Goal: Task Accomplishment & Management: Manage account settings

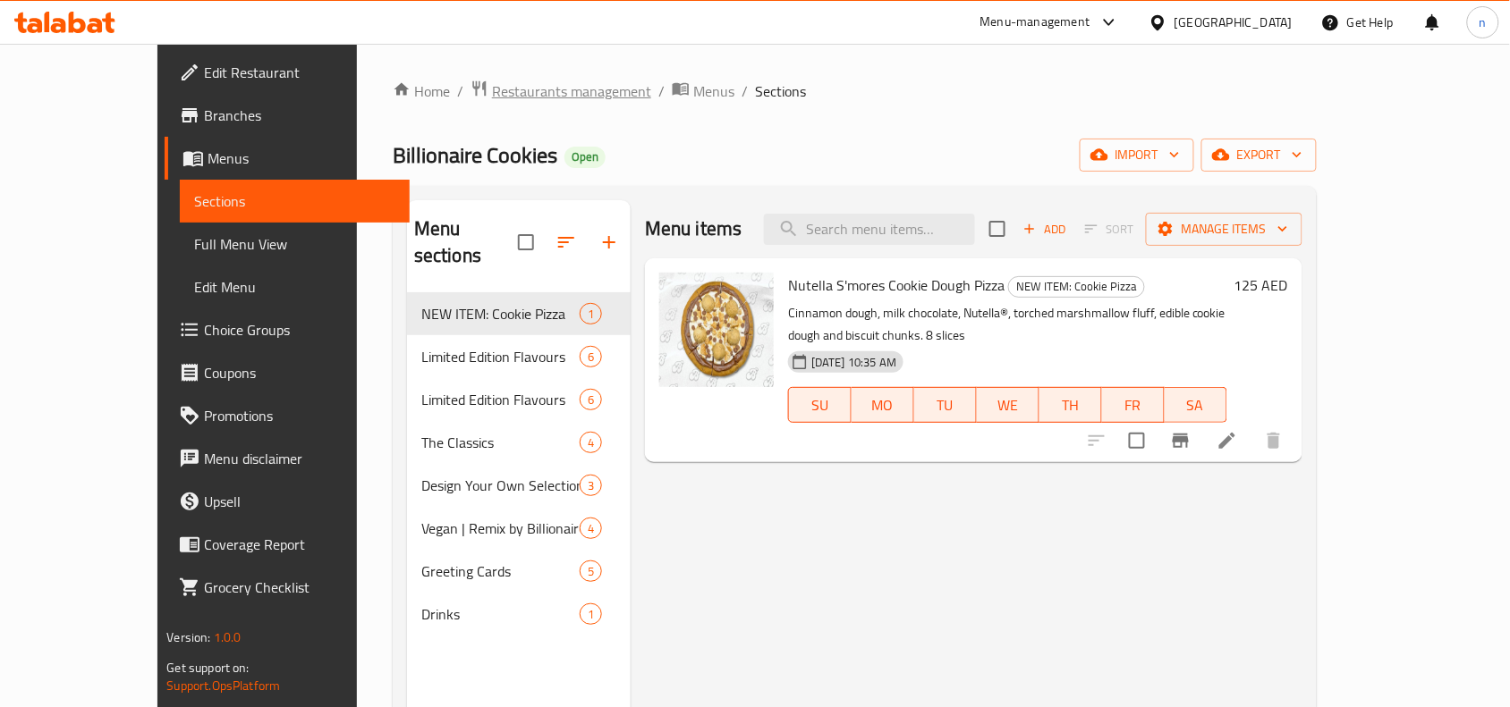
click at [492, 88] on span "Restaurants management" at bounding box center [571, 90] width 159 height 21
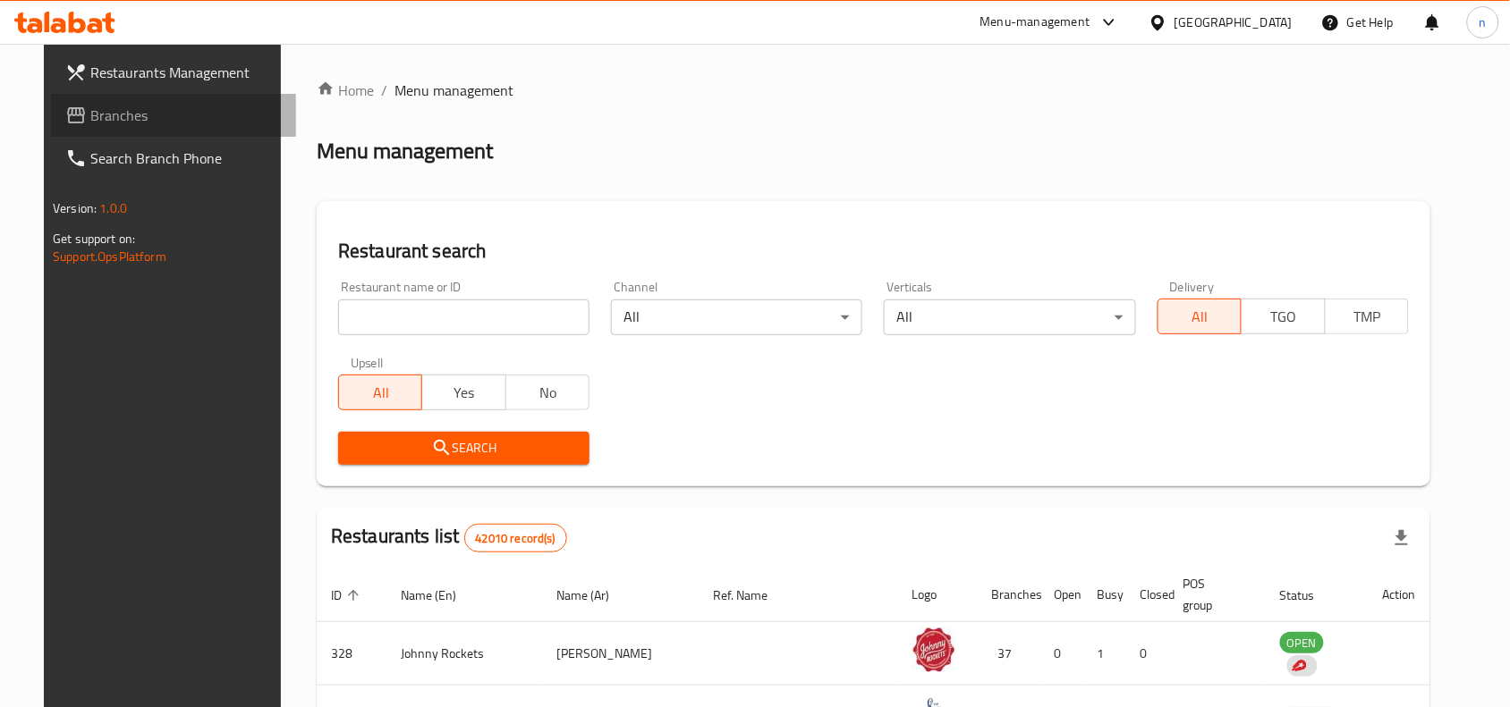
click at [118, 125] on span "Branches" at bounding box center [185, 115] width 191 height 21
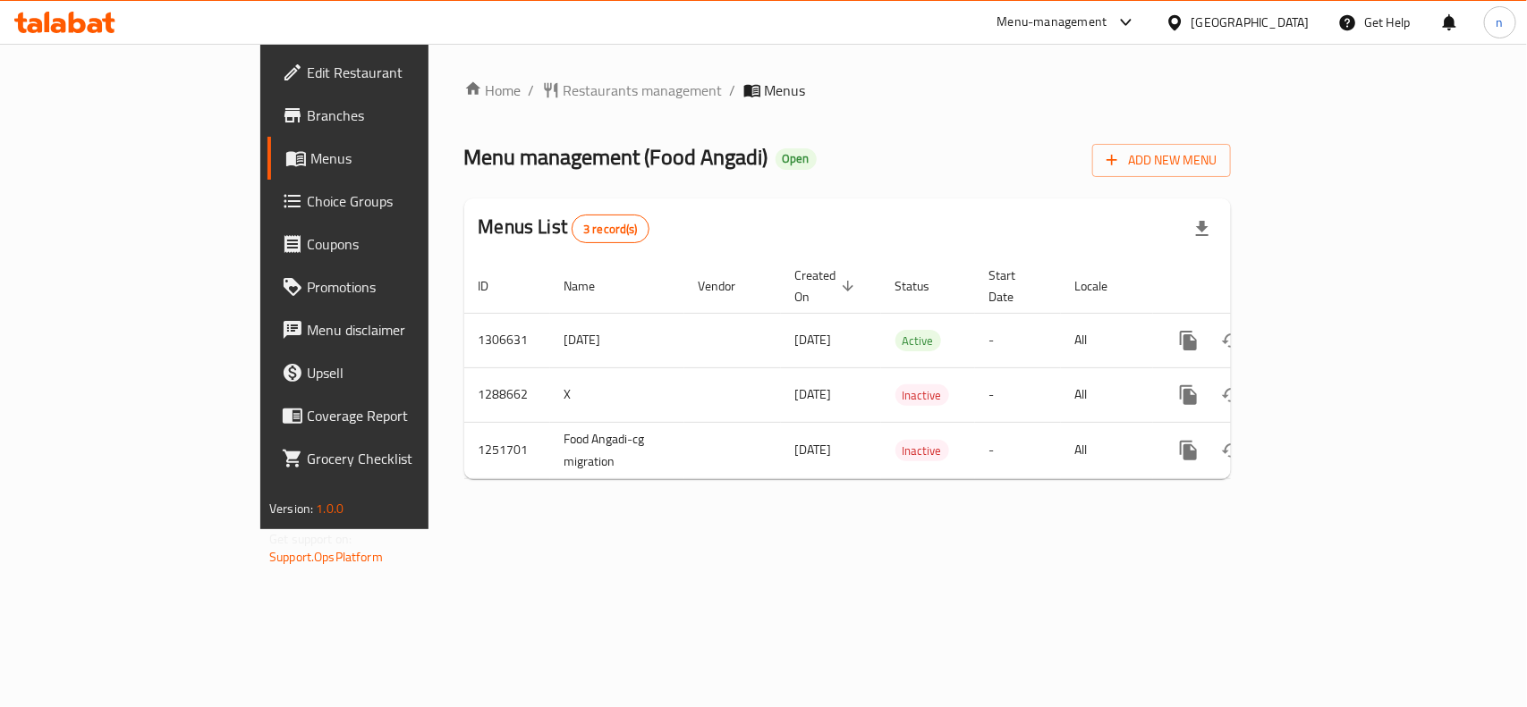
click at [307, 79] on span "Edit Restaurant" at bounding box center [404, 72] width 194 height 21
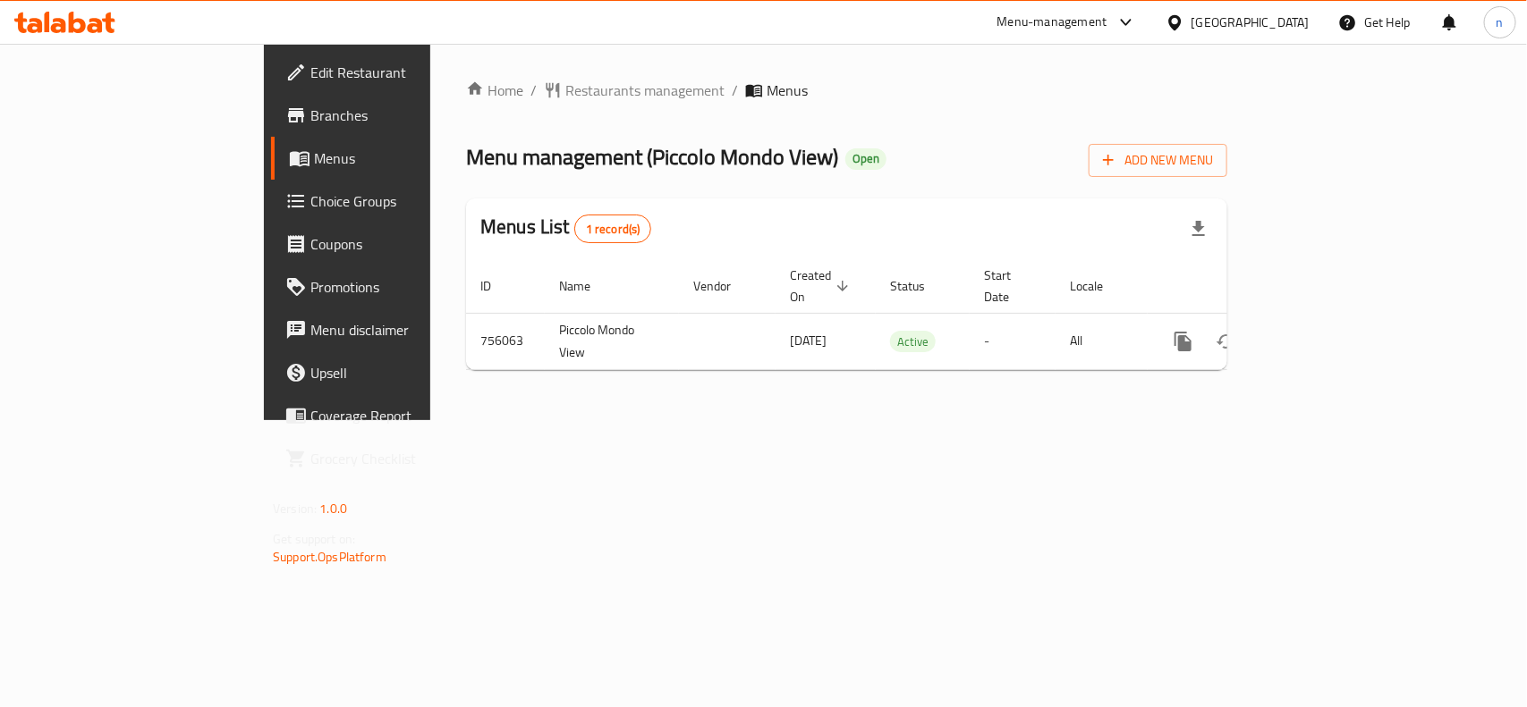
click at [310, 80] on span "Edit Restaurant" at bounding box center [407, 72] width 194 height 21
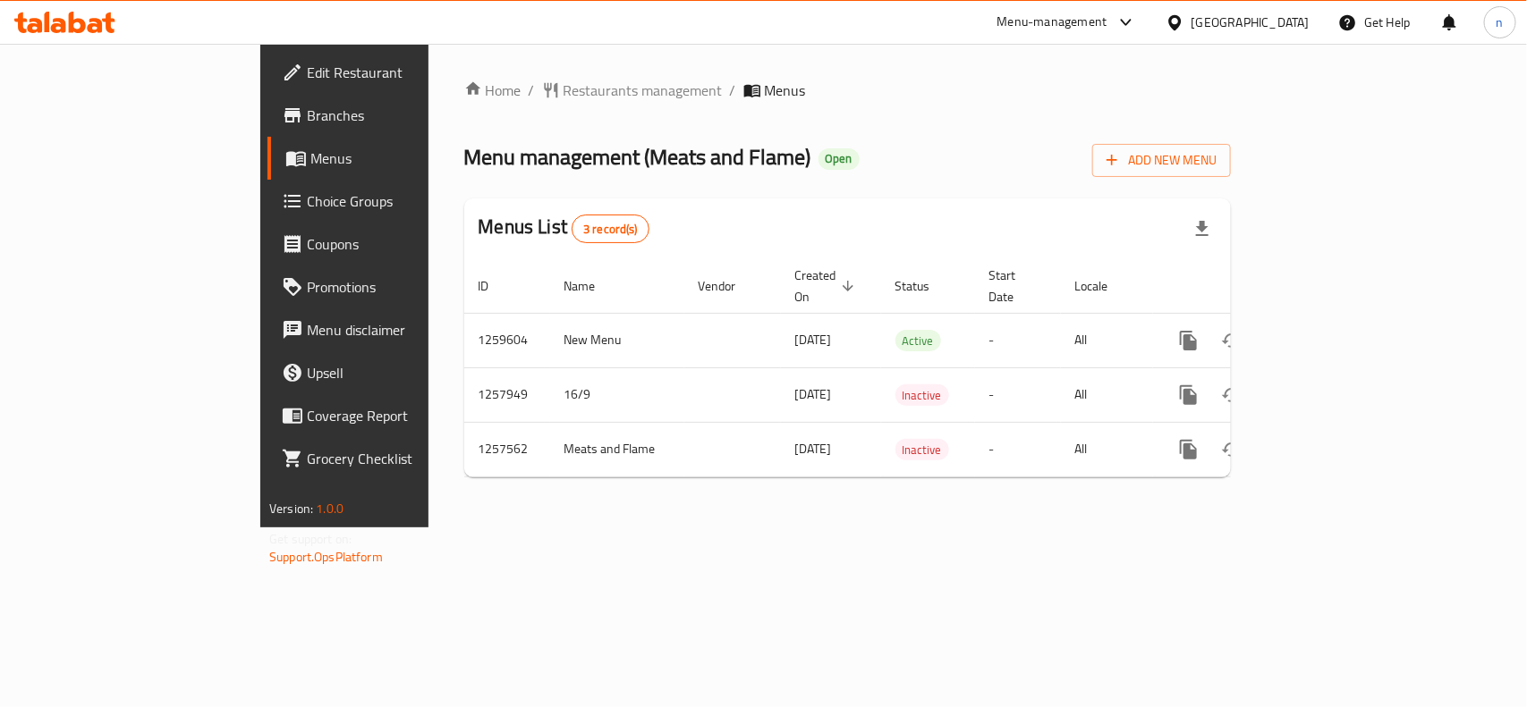
click at [307, 83] on span "Edit Restaurant" at bounding box center [404, 72] width 194 height 21
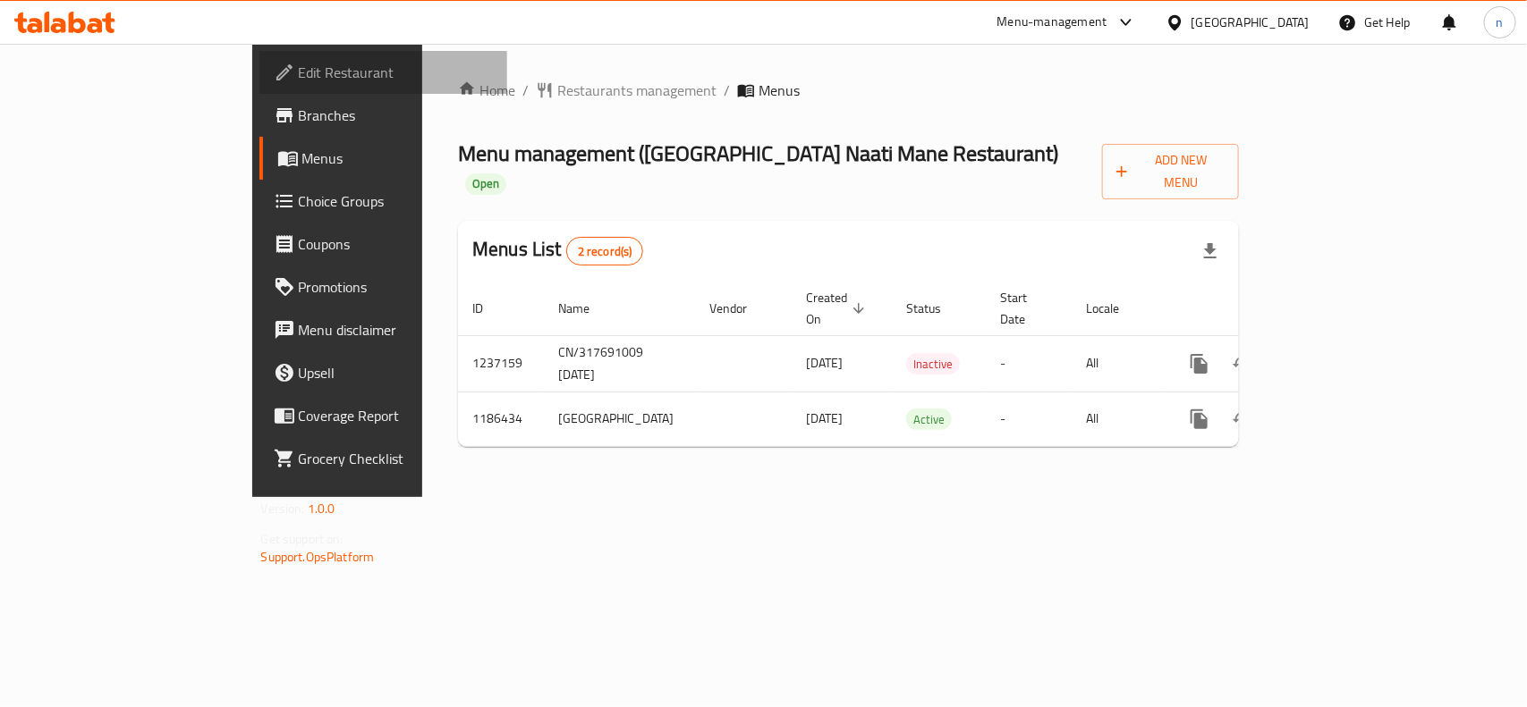
click at [299, 62] on span "Edit Restaurant" at bounding box center [396, 72] width 194 height 21
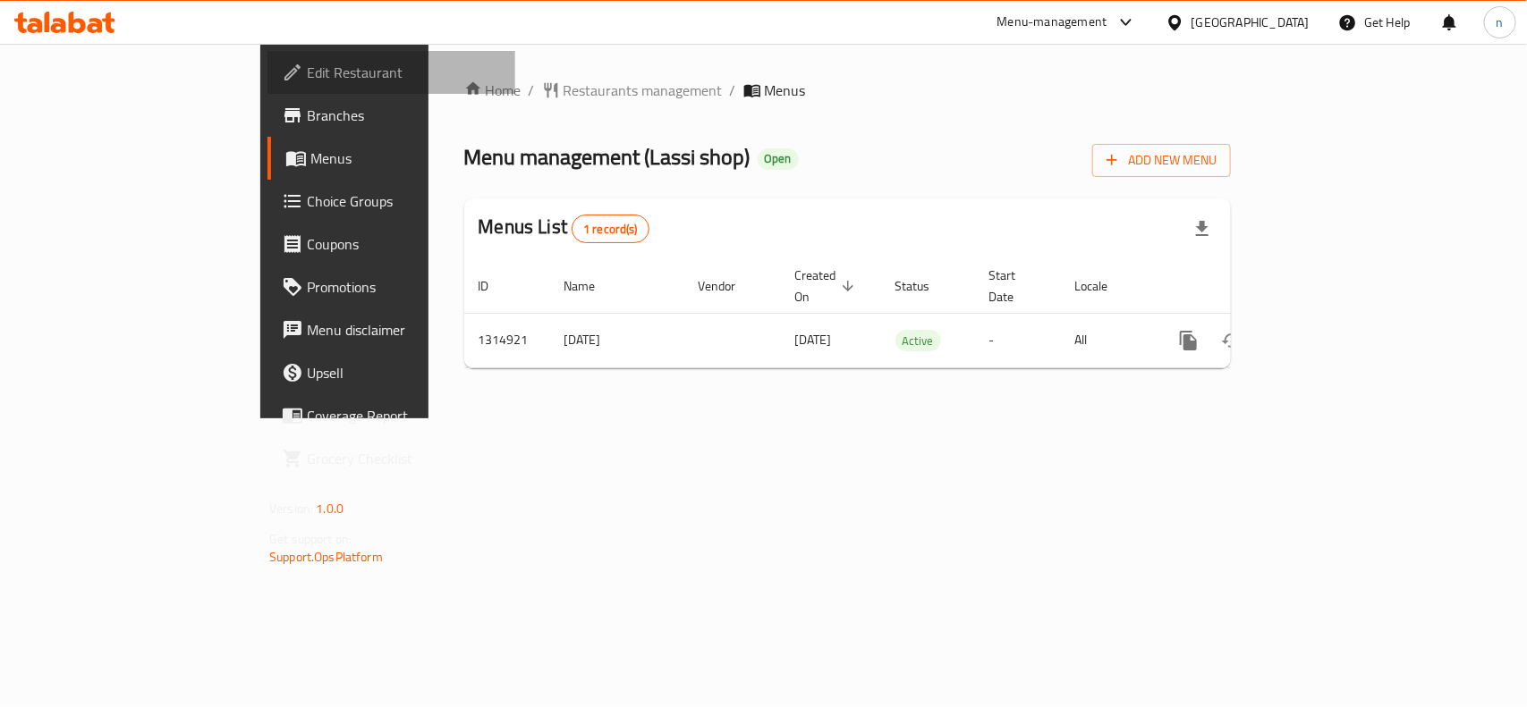
click at [307, 78] on span "Edit Restaurant" at bounding box center [404, 72] width 194 height 21
